Goal: Transaction & Acquisition: Subscribe to service/newsletter

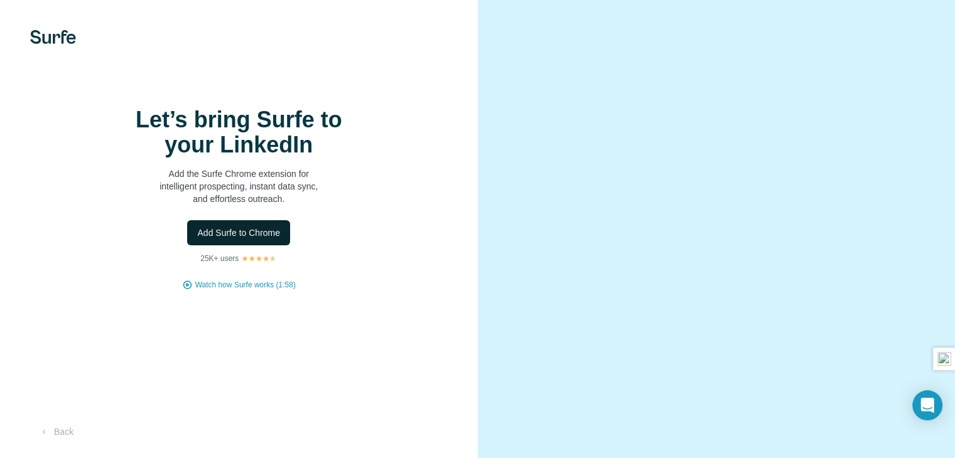
click at [211, 239] on span "Add Surfe to Chrome" at bounding box center [238, 233] width 83 height 13
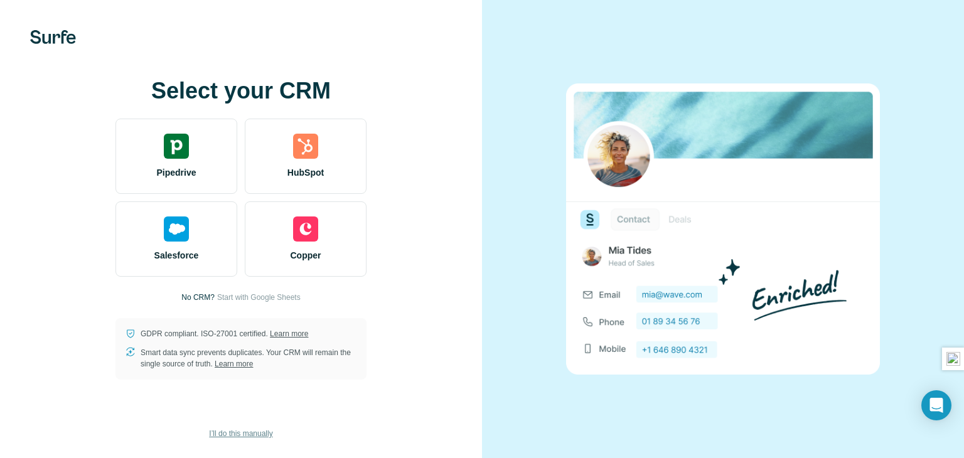
click at [238, 429] on span "I’ll do this manually" at bounding box center [240, 433] width 63 height 11
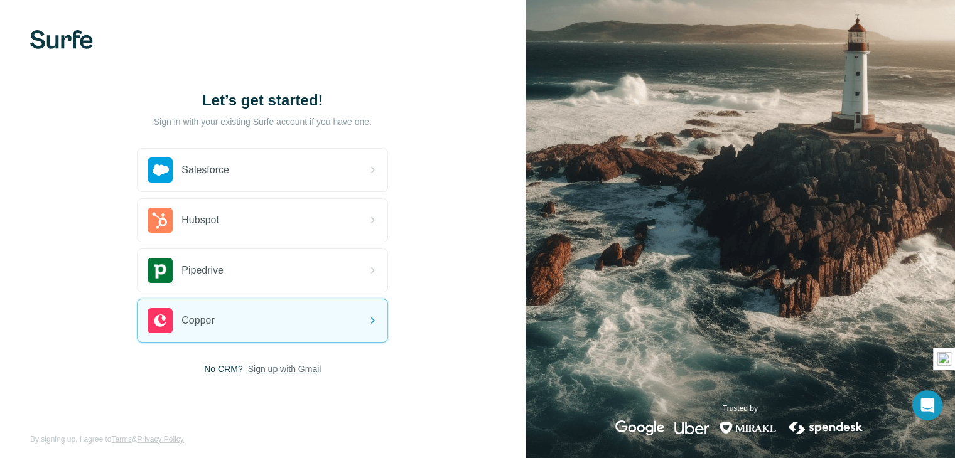
click at [255, 371] on span "Sign up with Gmail" at bounding box center [284, 369] width 73 height 13
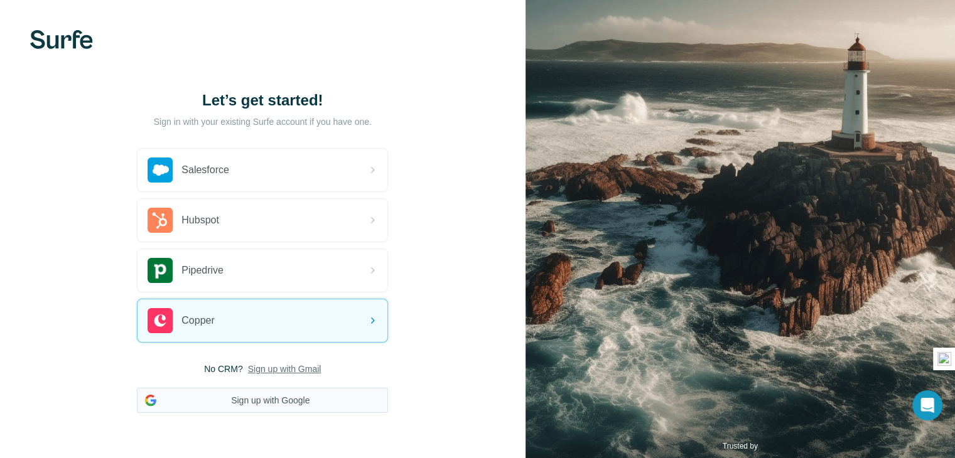
click at [272, 399] on button "Sign up with Google" at bounding box center [262, 400] width 251 height 25
